Goal: Task Accomplishment & Management: Use online tool/utility

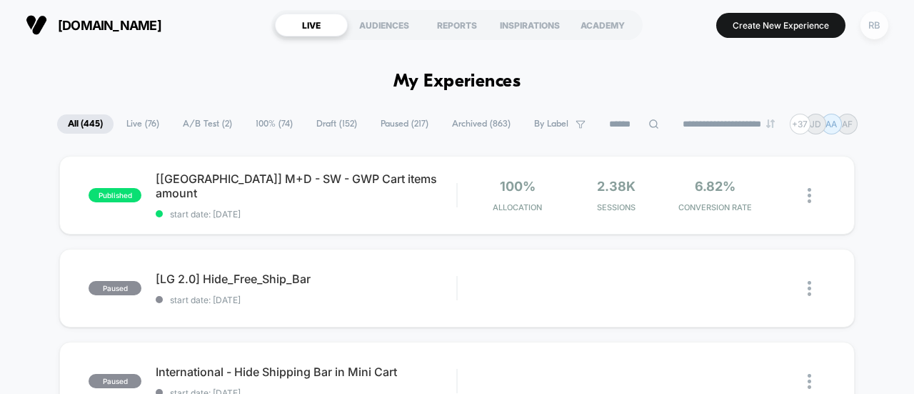
click at [873, 36] on div "RB" at bounding box center [875, 25] width 28 height 28
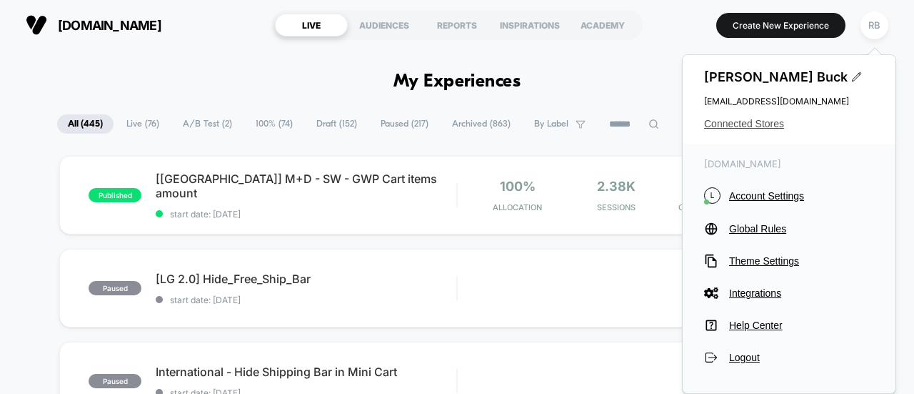
click at [714, 118] on span "Connected Stores" at bounding box center [789, 123] width 170 height 11
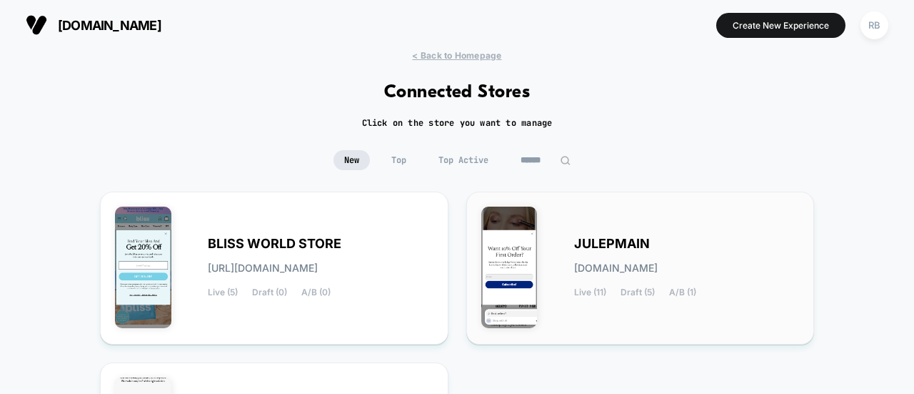
click at [599, 254] on div "JULEPMAIN [DOMAIN_NAME] Live (11) Draft (5) A/B (1)" at bounding box center [687, 268] width 226 height 59
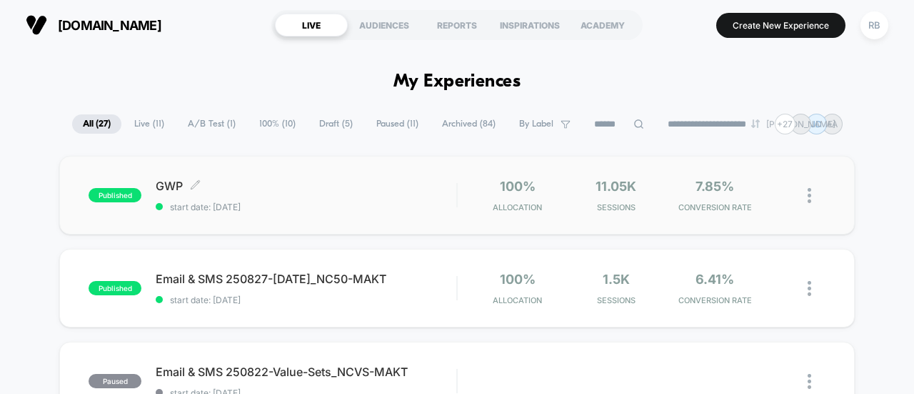
click at [273, 191] on span "GWP Click to edit experience details" at bounding box center [306, 186] width 301 height 14
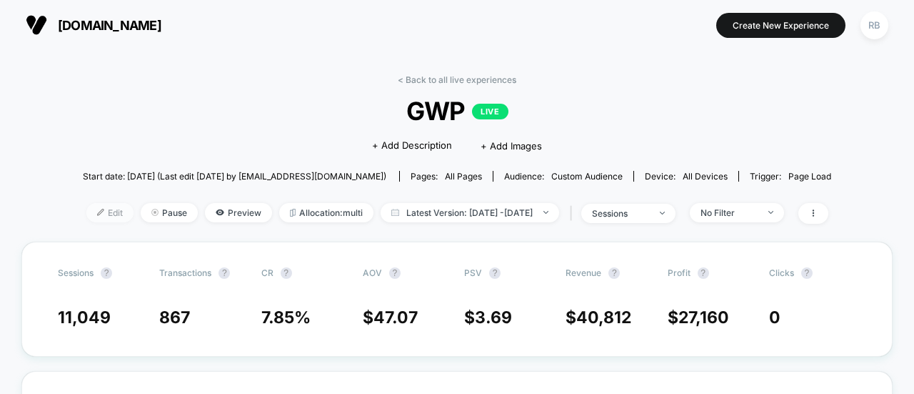
click at [93, 208] on span "Edit" at bounding box center [109, 212] width 47 height 19
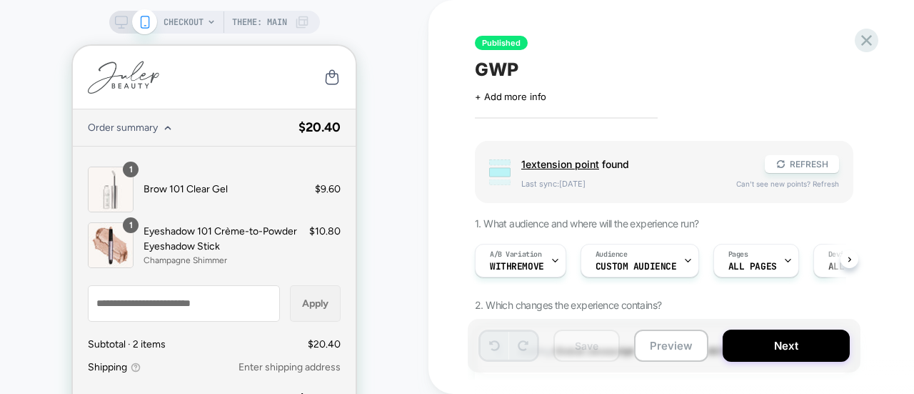
scroll to position [0, 1]
click at [649, 256] on div "Audience Custom Audience" at bounding box center [636, 260] width 110 height 32
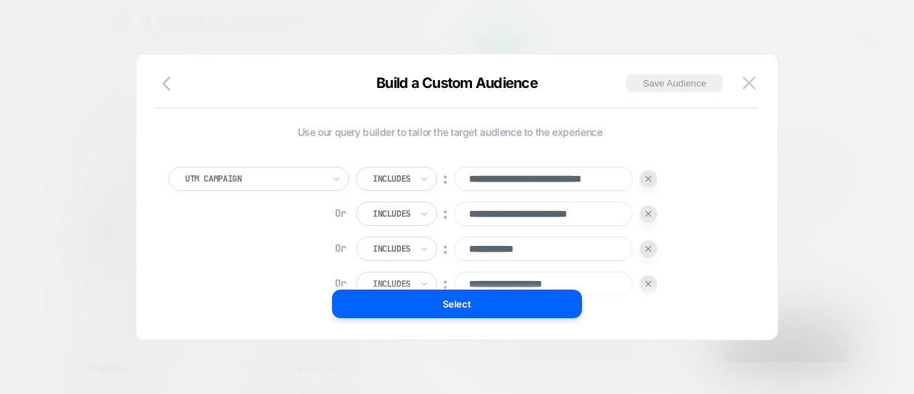
scroll to position [14, 0]
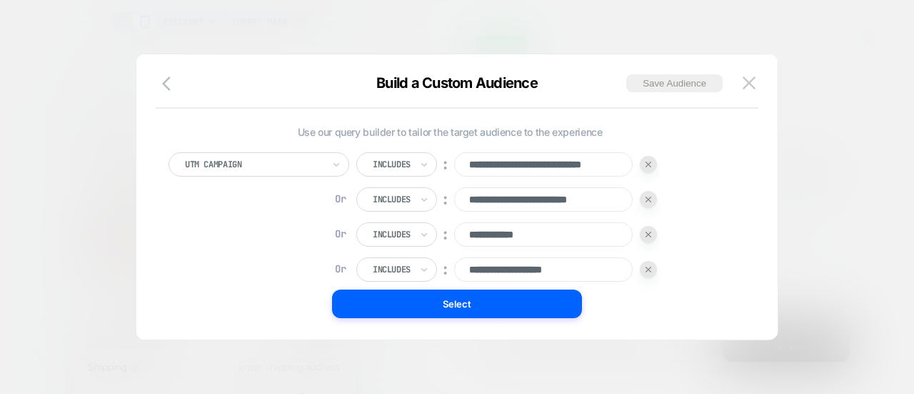
click at [826, 59] on div at bounding box center [457, 197] width 914 height 394
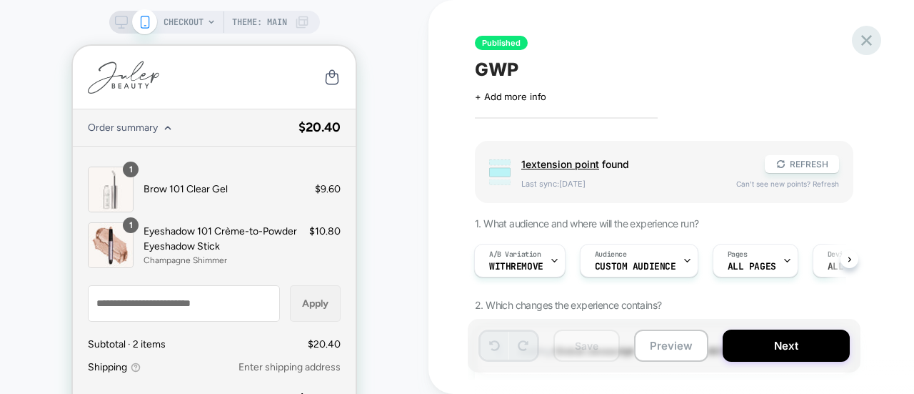
click at [863, 45] on icon at bounding box center [867, 40] width 11 height 11
